Goal: Task Accomplishment & Management: Complete application form

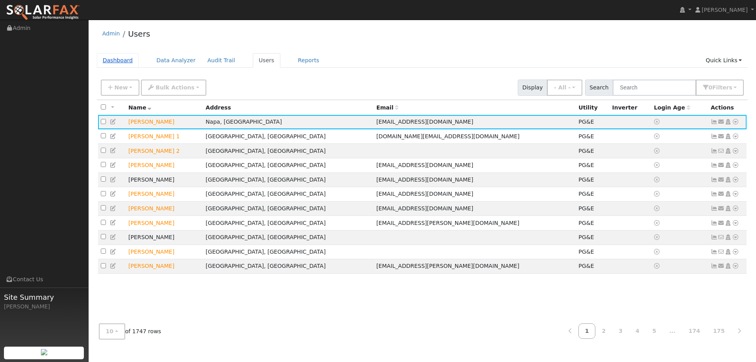
click at [120, 63] on link "Dashboard" at bounding box center [118, 60] width 42 height 15
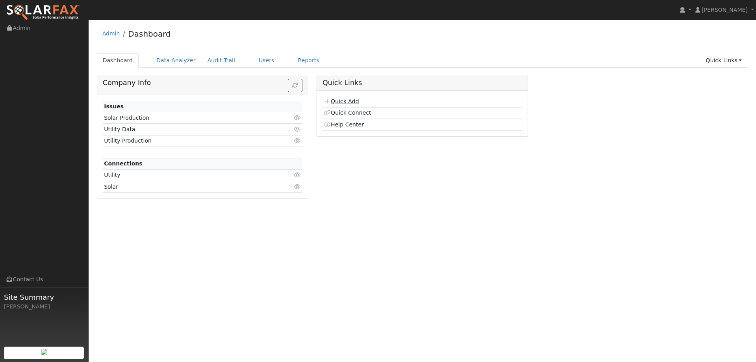
click at [336, 99] on link "Quick Add" at bounding box center [341, 101] width 35 height 6
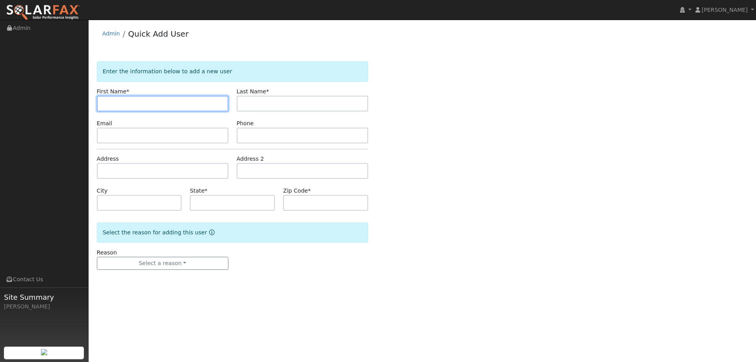
click at [113, 97] on input "text" at bounding box center [162, 104] width 131 height 16
paste input "Ed"
click at [104, 105] on input "Ed" at bounding box center [162, 104] width 131 height 16
type input "Ed"
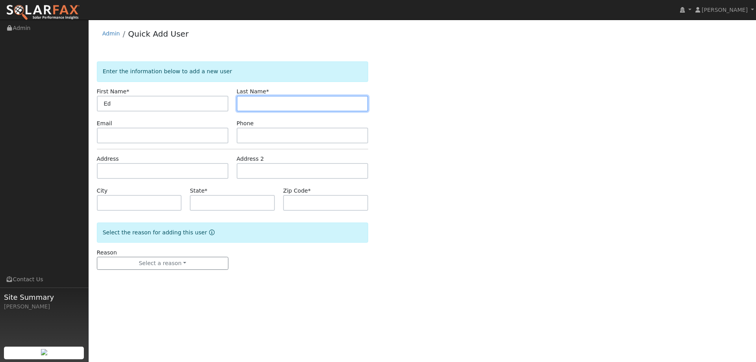
click at [276, 107] on input "text" at bounding box center [302, 104] width 131 height 16
click at [247, 106] on input "text" at bounding box center [302, 104] width 131 height 16
paste input "Dante"
type input "Dante"
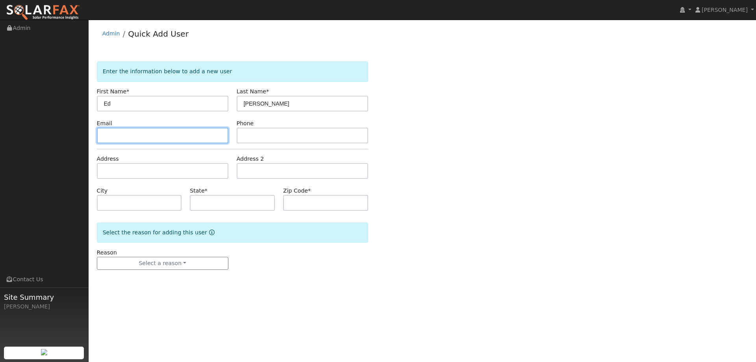
click at [141, 137] on input "text" at bounding box center [162, 136] width 131 height 16
click at [104, 135] on input "text" at bounding box center [162, 136] width 131 height 16
paste input "Eddante@att.net"
type input "Eddante@att.net"
click at [287, 125] on div "Phone" at bounding box center [302, 131] width 140 height 24
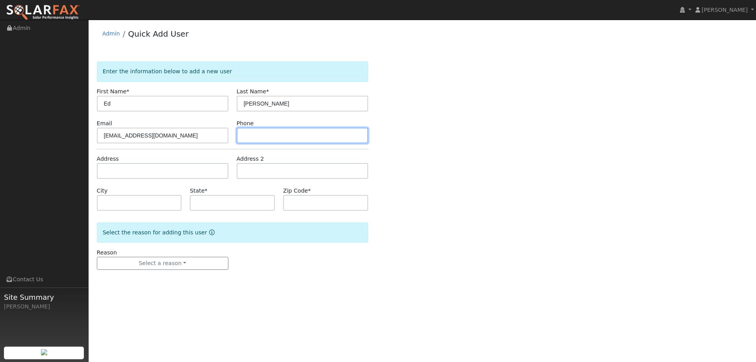
click at [288, 133] on input "text" at bounding box center [302, 136] width 131 height 16
click at [264, 132] on input "text" at bounding box center [302, 136] width 131 height 16
paste input "(510) 304-9921"
click at [246, 135] on input "(510) 304-9921" at bounding box center [302, 136] width 131 height 16
type input "(510) 304-9921"
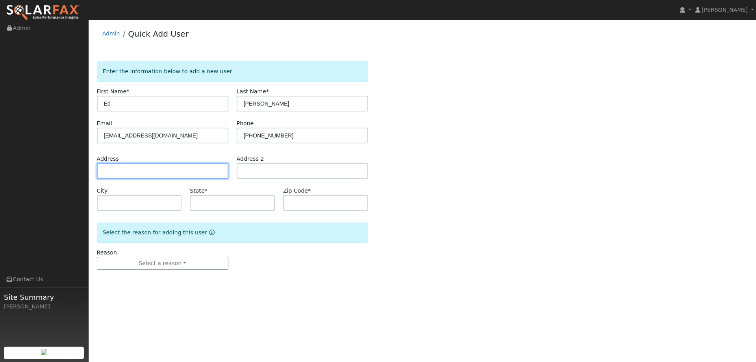
click at [167, 168] on input "text" at bounding box center [162, 171] width 131 height 16
click at [113, 170] on input "text" at bounding box center [162, 171] width 131 height 16
paste input "7000 Popo Lane"
type input "7000 Popo Lane"
type input "Camino"
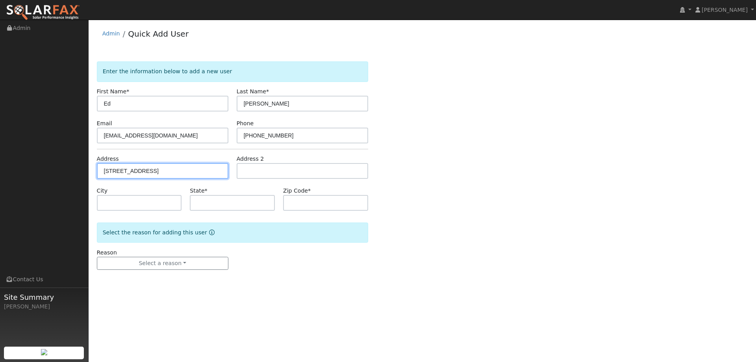
type input "CA"
type input "95709"
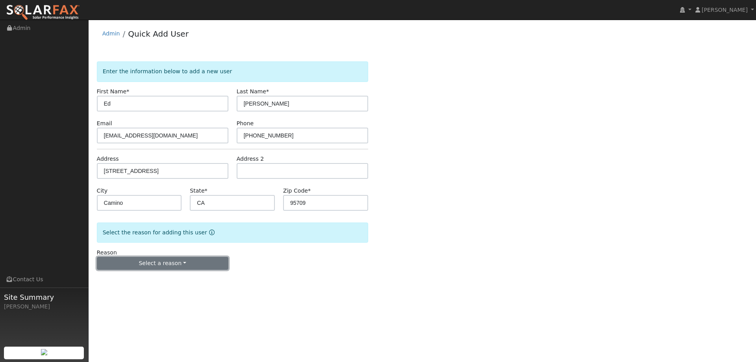
click at [174, 262] on button "Select a reason" at bounding box center [162, 263] width 131 height 13
click at [151, 281] on link "New lead" at bounding box center [140, 279] width 87 height 11
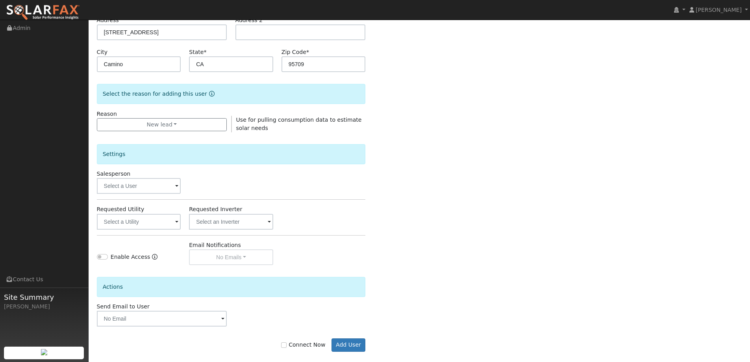
scroll to position [148, 0]
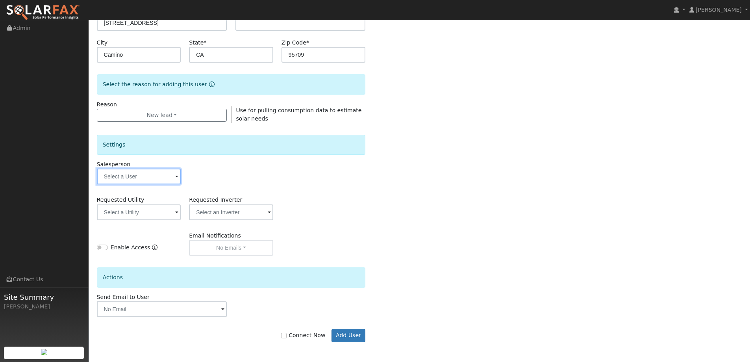
click at [160, 178] on input "text" at bounding box center [139, 176] width 84 height 16
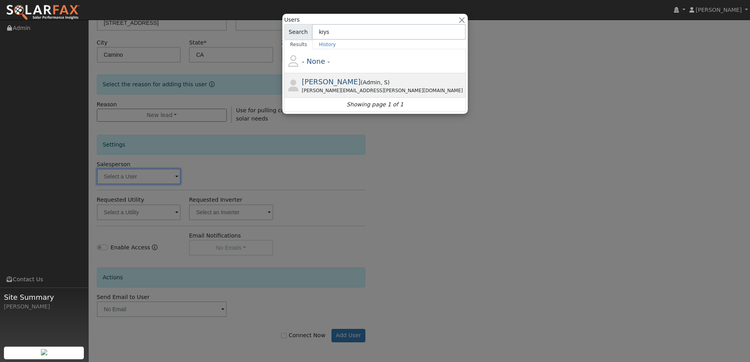
type input "krys"
click at [361, 78] on div "Krystle Dvorak ( Admin , S ) krystle.dvorak@ambrosesolar.com" at bounding box center [383, 85] width 163 height 18
type input "Krystle Dvorak"
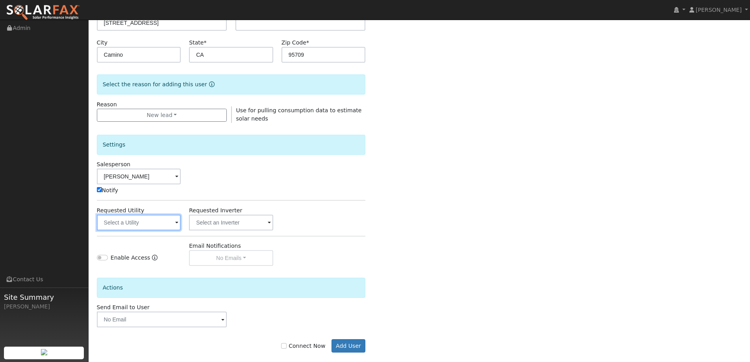
click at [146, 224] on input "text" at bounding box center [139, 223] width 84 height 16
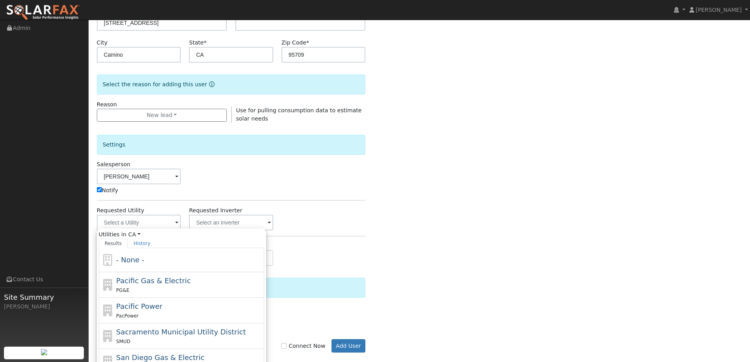
click at [188, 281] on div "Pacific Gas & Electric PG&E" at bounding box center [189, 284] width 146 height 19
type input "Pacific Gas & Electric"
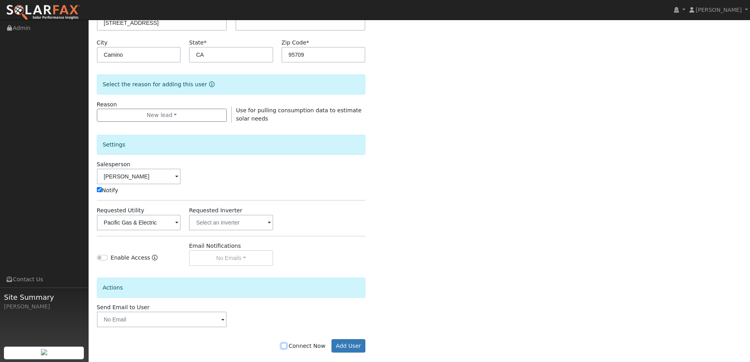
click at [287, 345] on input "Connect Now" at bounding box center [284, 346] width 6 height 6
checkbox input "true"
click at [348, 342] on button "Add User" at bounding box center [348, 345] width 34 height 13
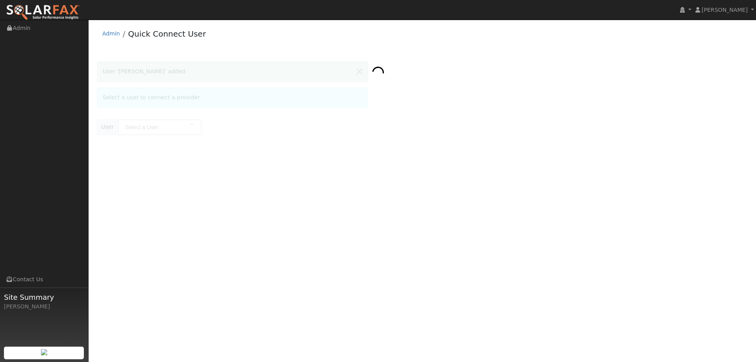
type input "[PERSON_NAME]"
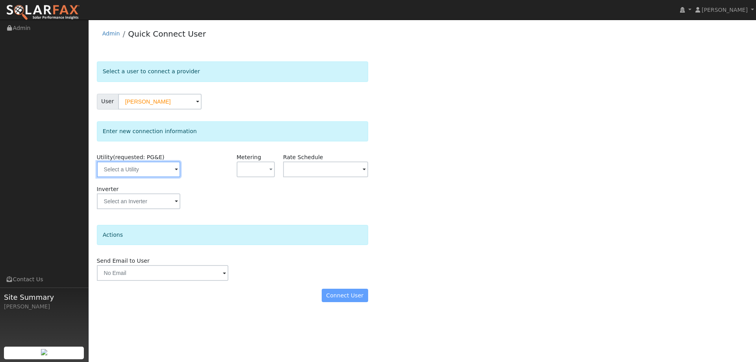
click at [165, 167] on input "text" at bounding box center [138, 169] width 83 height 16
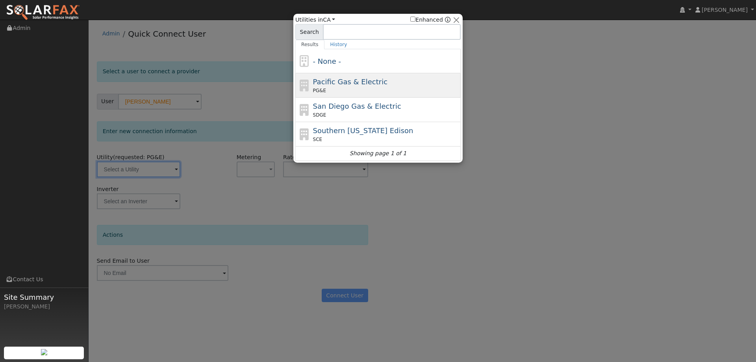
click at [366, 88] on div "PG&E" at bounding box center [386, 90] width 146 height 7
type input "PG&E"
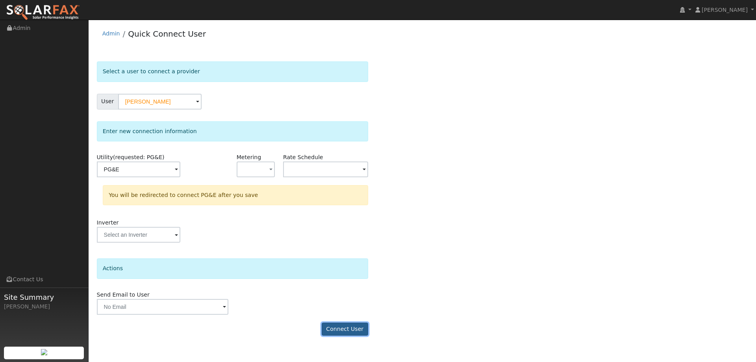
click at [338, 332] on button "Connect User" at bounding box center [345, 328] width 46 height 13
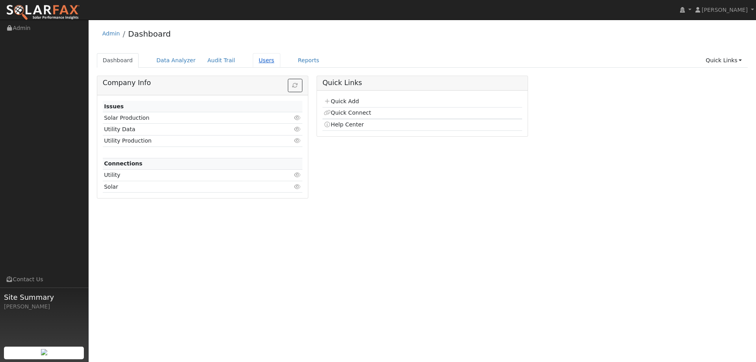
click at [253, 60] on link "Users" at bounding box center [267, 60] width 28 height 15
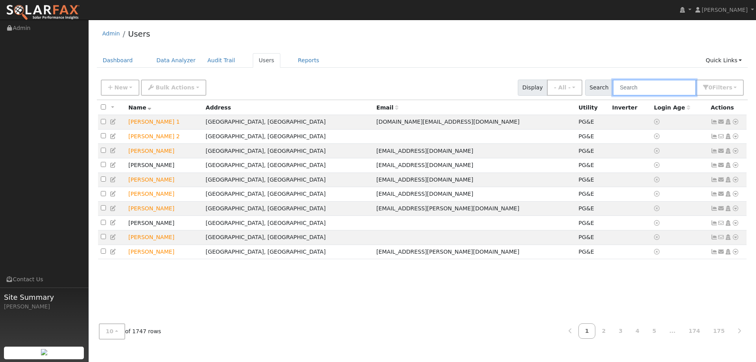
click at [638, 84] on input "text" at bounding box center [654, 88] width 83 height 16
paste input "[PERSON_NAME]"
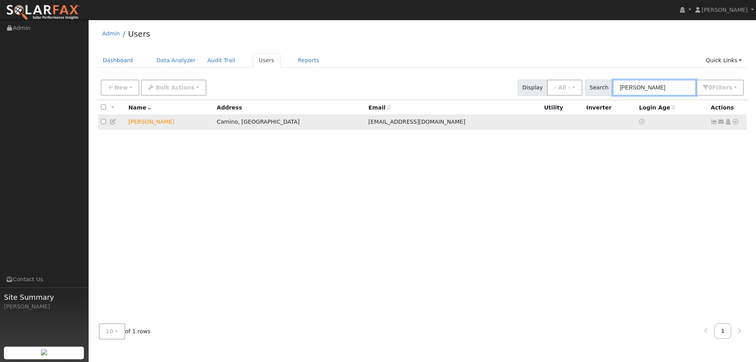
type input "[PERSON_NAME]"
click at [736, 122] on icon at bounding box center [735, 122] width 7 height 6
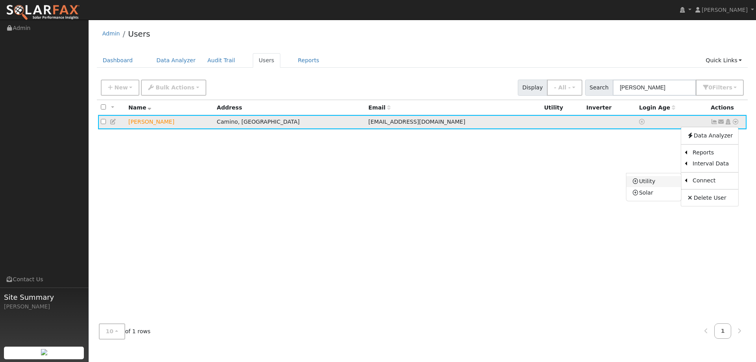
click at [654, 180] on link "Utility" at bounding box center [653, 181] width 55 height 11
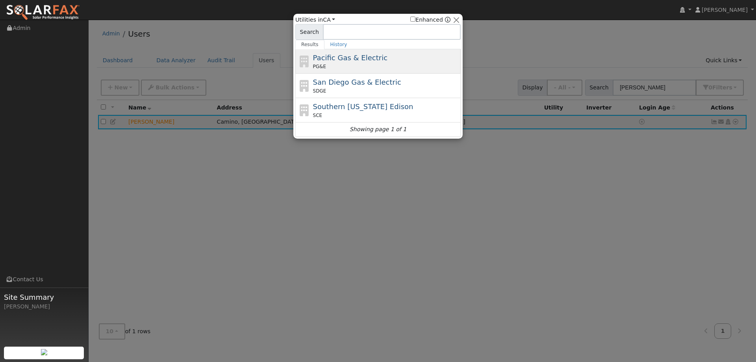
click at [390, 63] on div "Pacific Gas & Electric PG&E" at bounding box center [386, 61] width 146 height 18
